Goal: Task Accomplishment & Management: Use online tool/utility

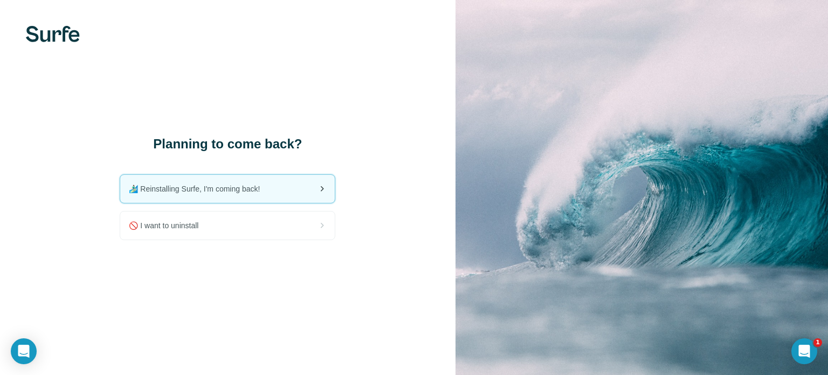
click at [233, 196] on div "🏄🏻‍♂️ Reinstalling Surfe, I'm coming back!" at bounding box center [227, 189] width 215 height 28
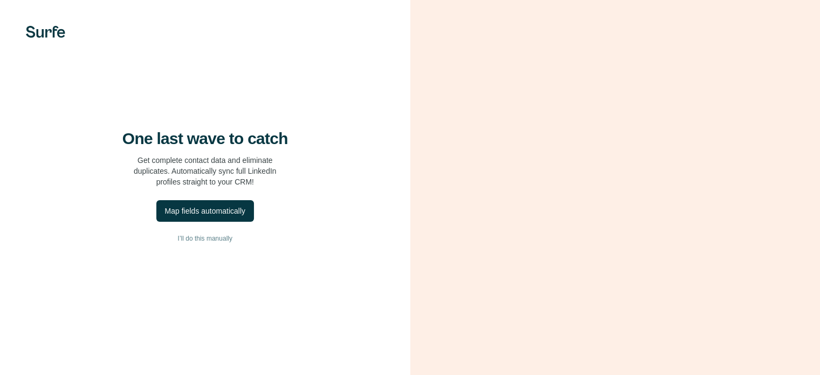
scroll to position [67, 0]
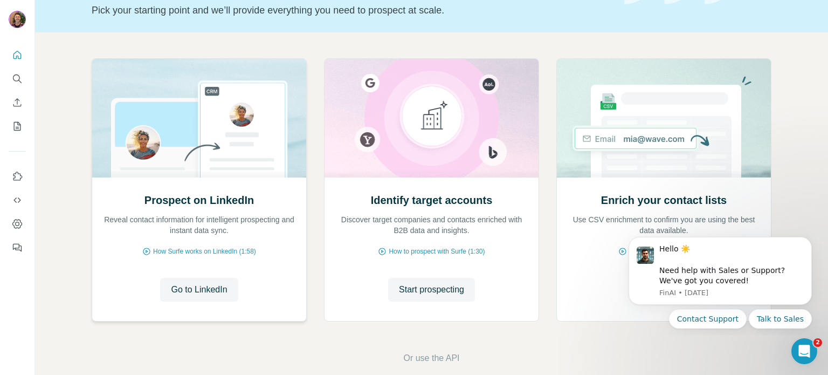
scroll to position [91, 0]
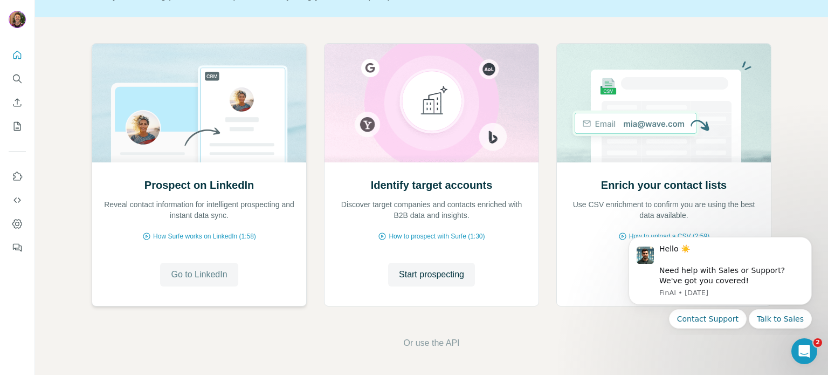
click at [200, 277] on span "Go to LinkedIn" at bounding box center [199, 274] width 56 height 13
click at [806, 240] on icon "Dismiss notification" at bounding box center [809, 240] width 6 height 6
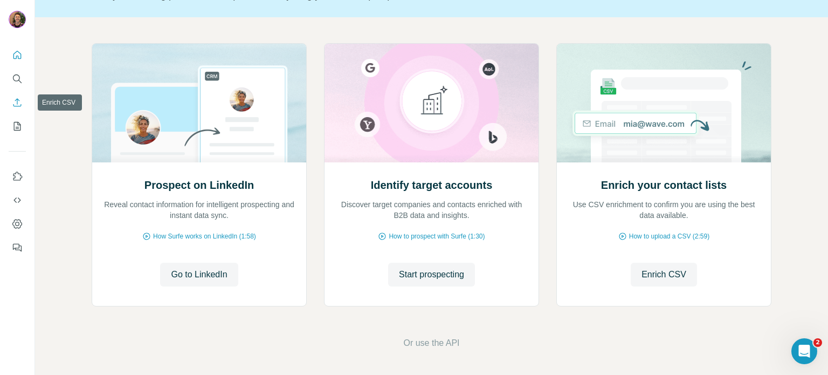
click at [16, 99] on icon "Enrich CSV" at bounding box center [17, 102] width 11 height 11
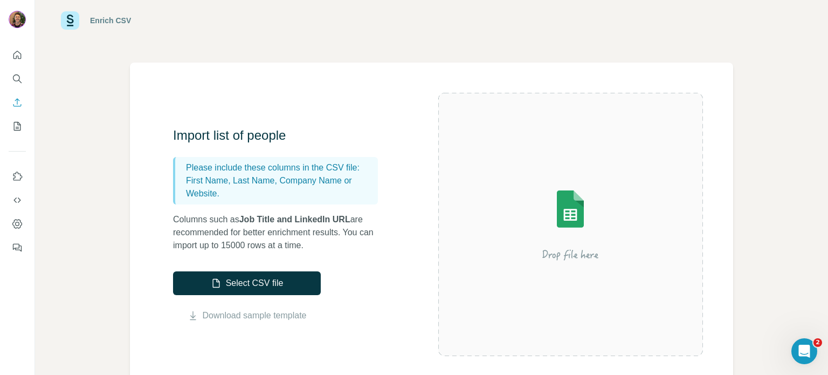
scroll to position [20, 0]
